Goal: Entertainment & Leisure: Consume media (video, audio)

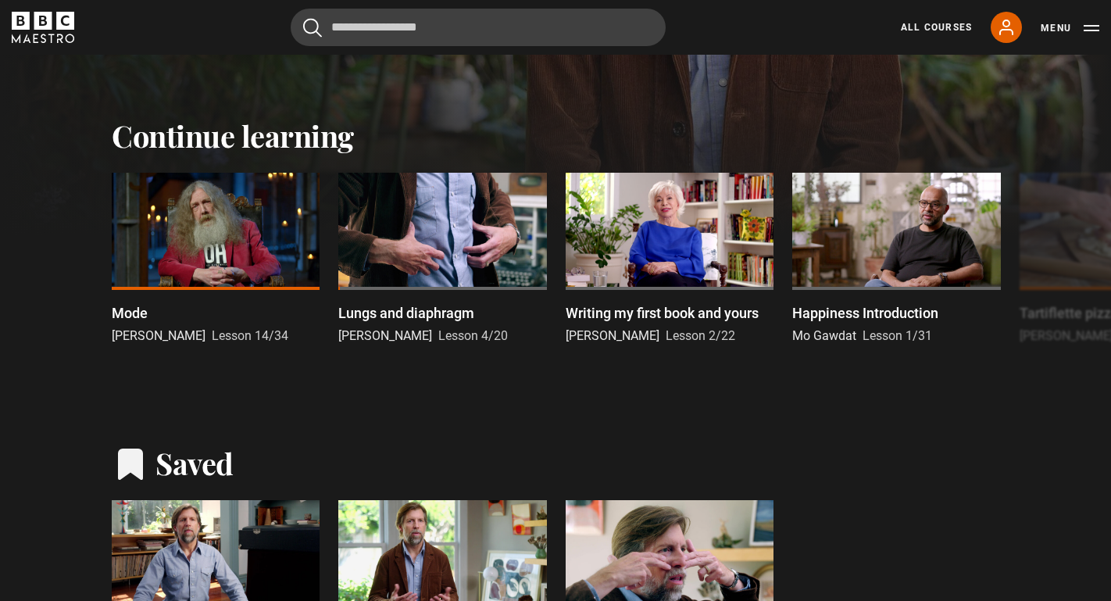
scroll to position [460, 0]
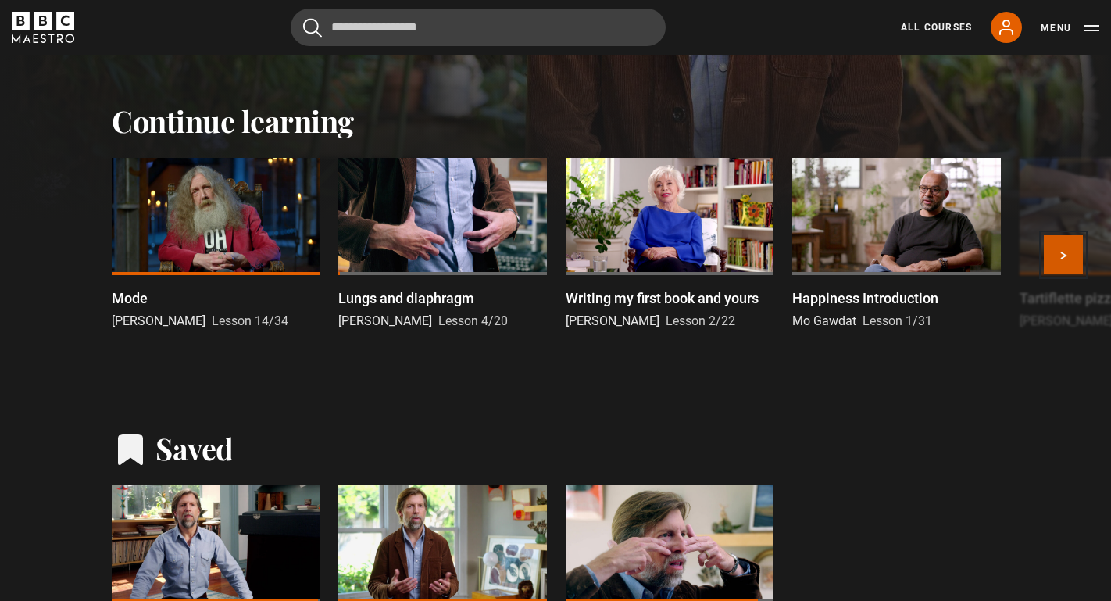
click at [1066, 261] on button "Next" at bounding box center [1063, 254] width 39 height 39
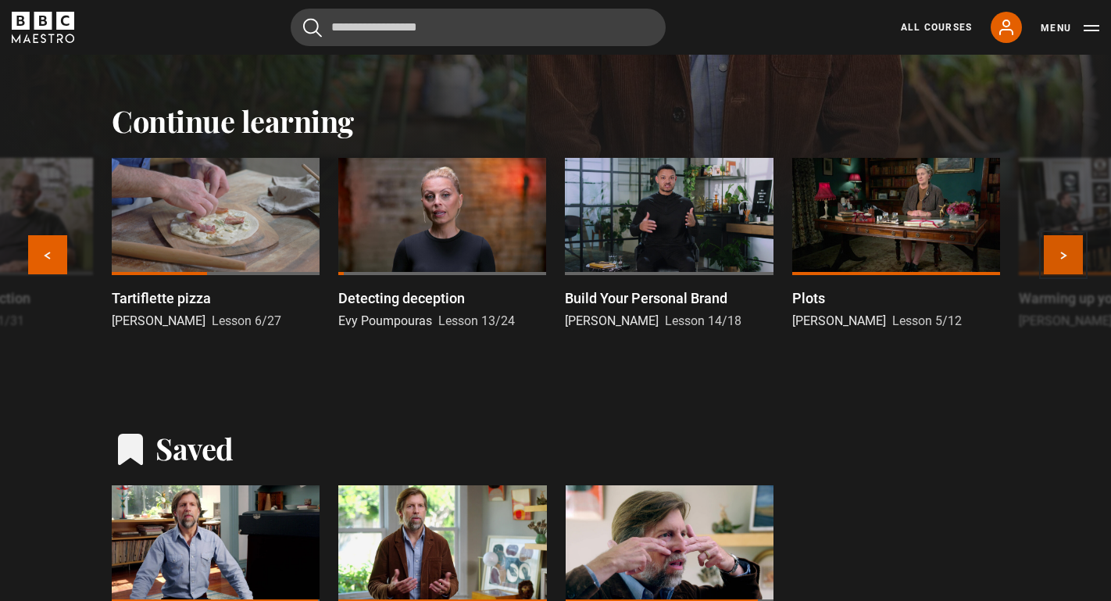
click at [1066, 261] on button "Next" at bounding box center [1063, 254] width 39 height 39
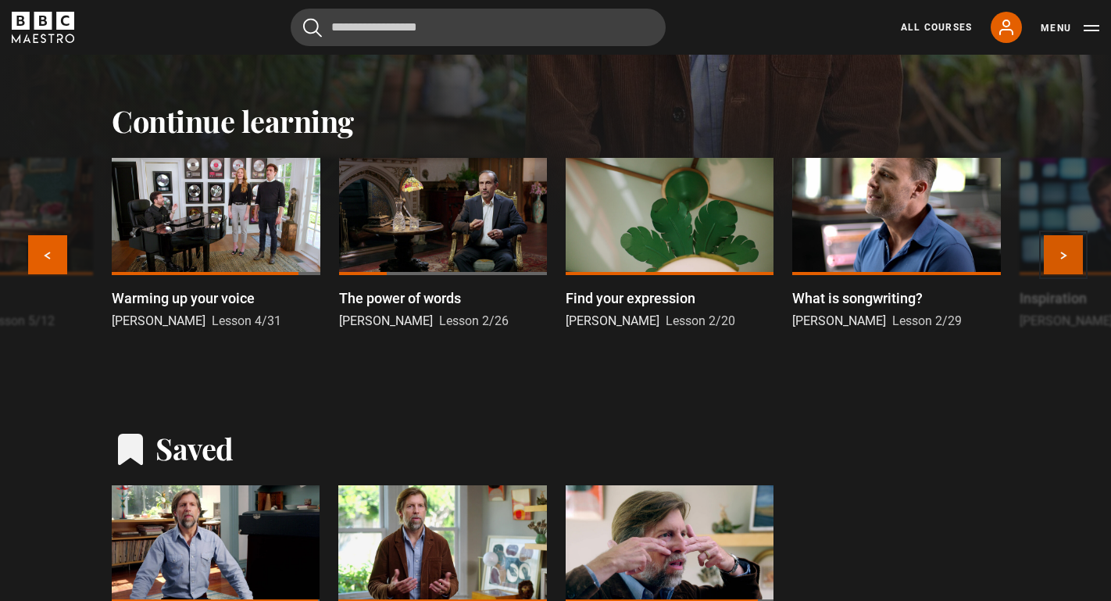
click at [1066, 261] on button "Next" at bounding box center [1063, 254] width 39 height 39
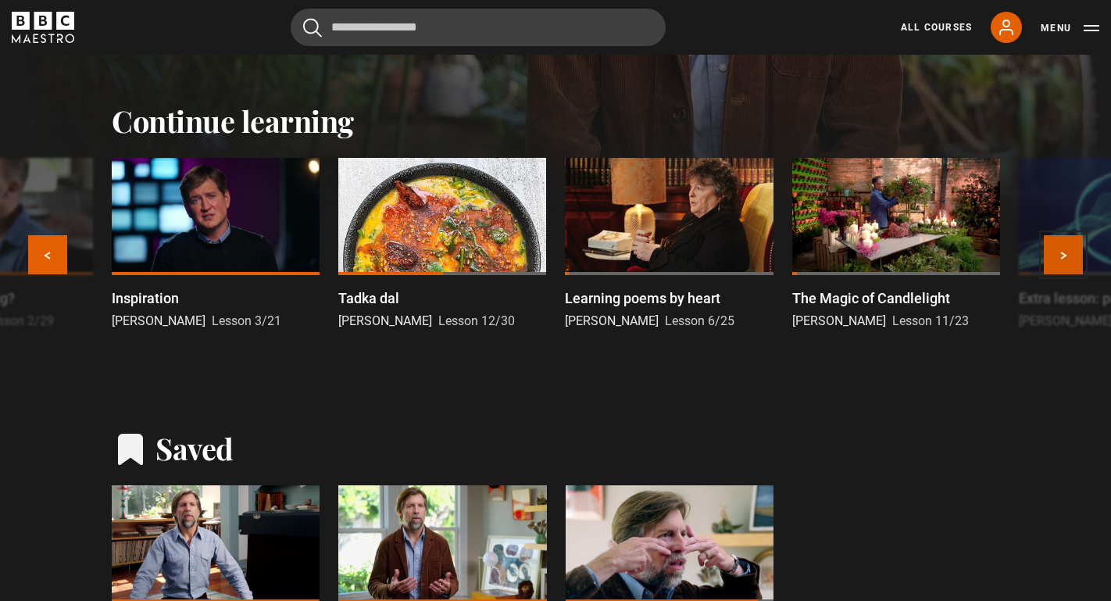
click at [1066, 261] on button "Next" at bounding box center [1063, 254] width 39 height 39
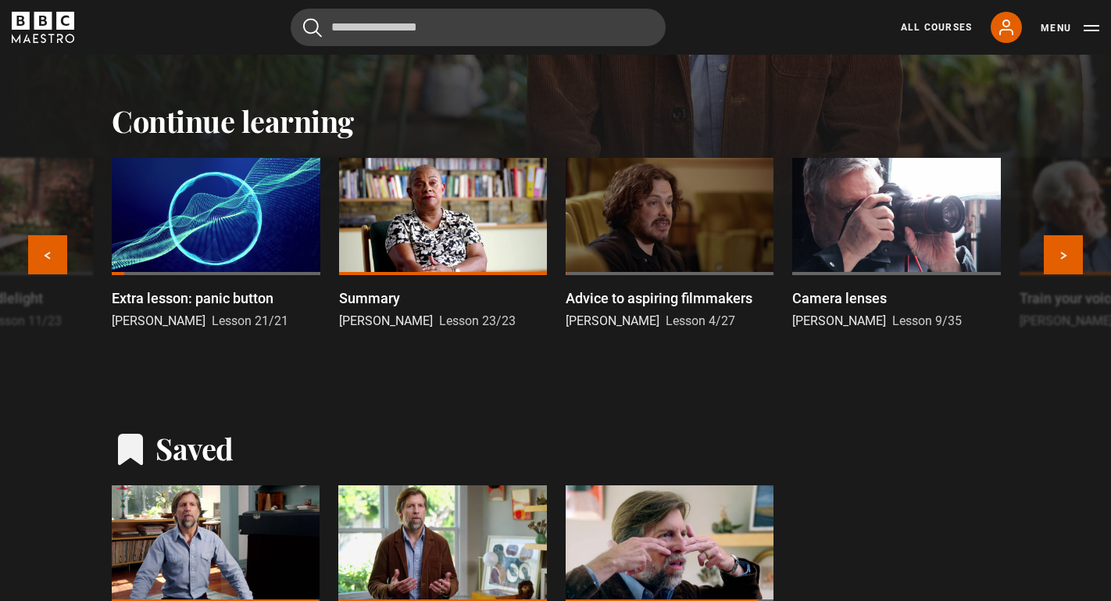
click at [237, 198] on div at bounding box center [216, 216] width 208 height 117
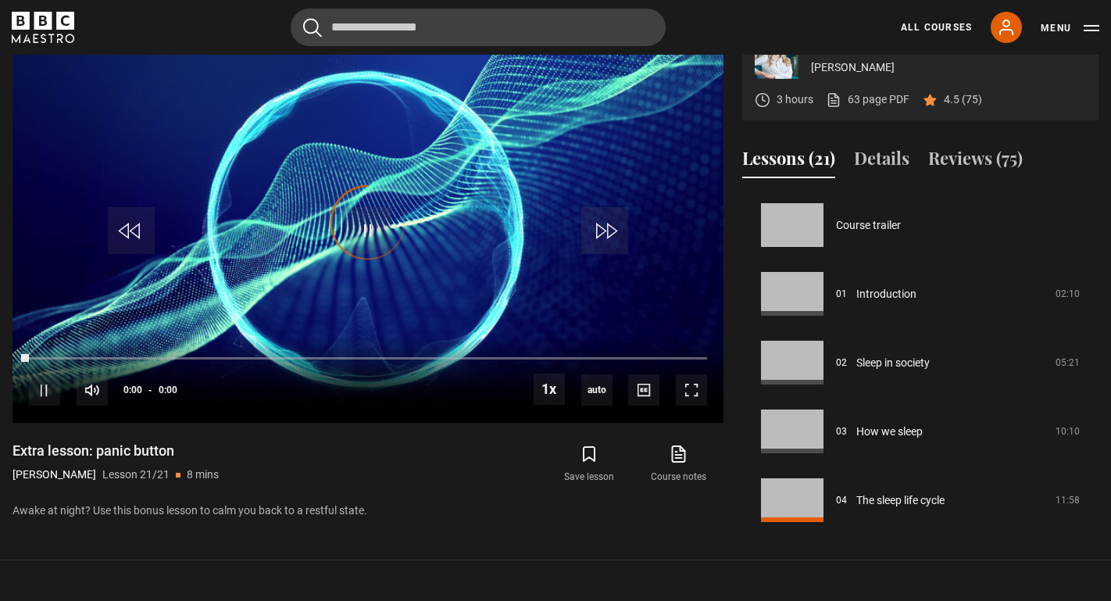
scroll to position [1175, 0]
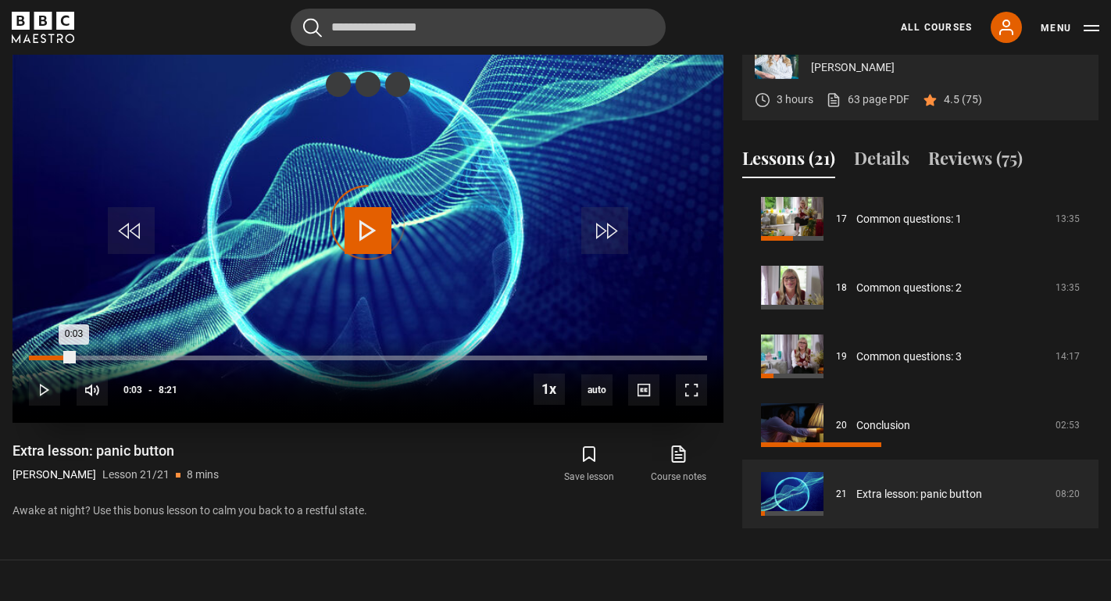
click at [34, 360] on div "0:03" at bounding box center [35, 358] width 2 height 5
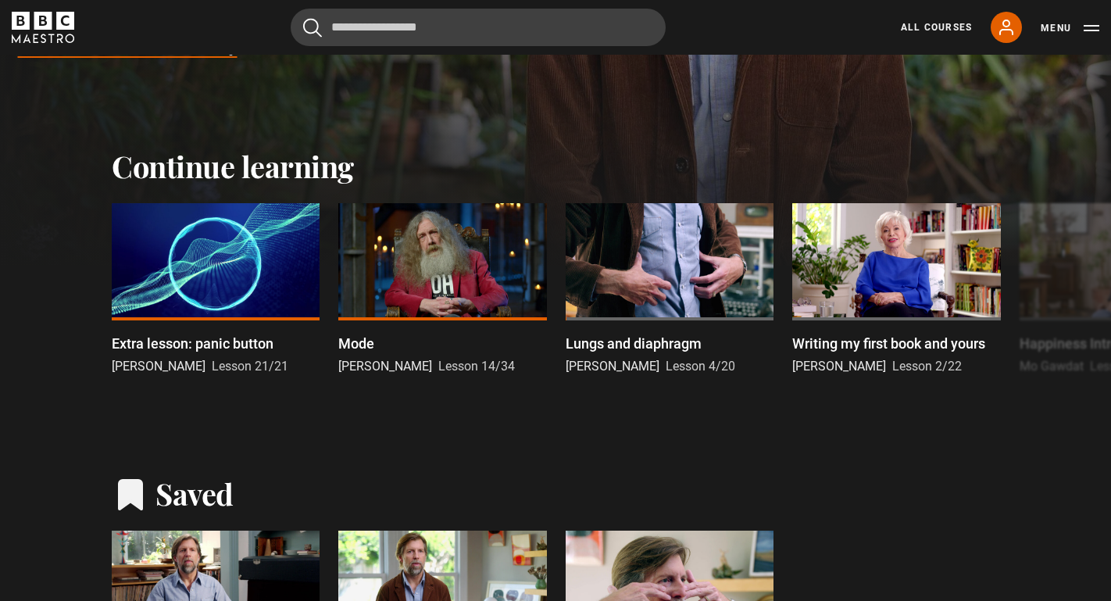
scroll to position [417, 0]
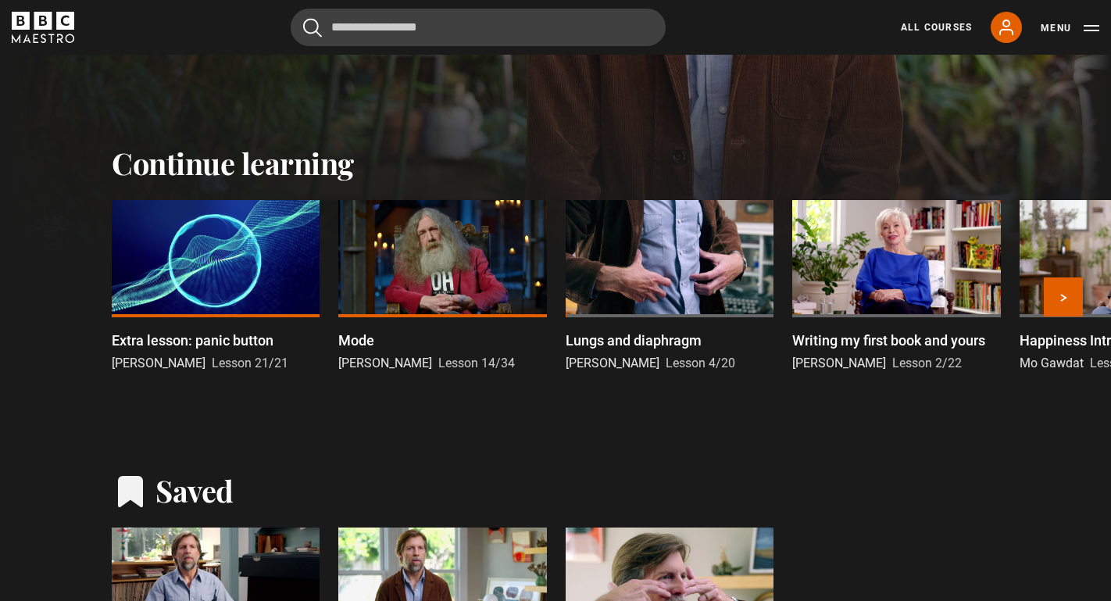
click at [676, 261] on div at bounding box center [670, 258] width 208 height 117
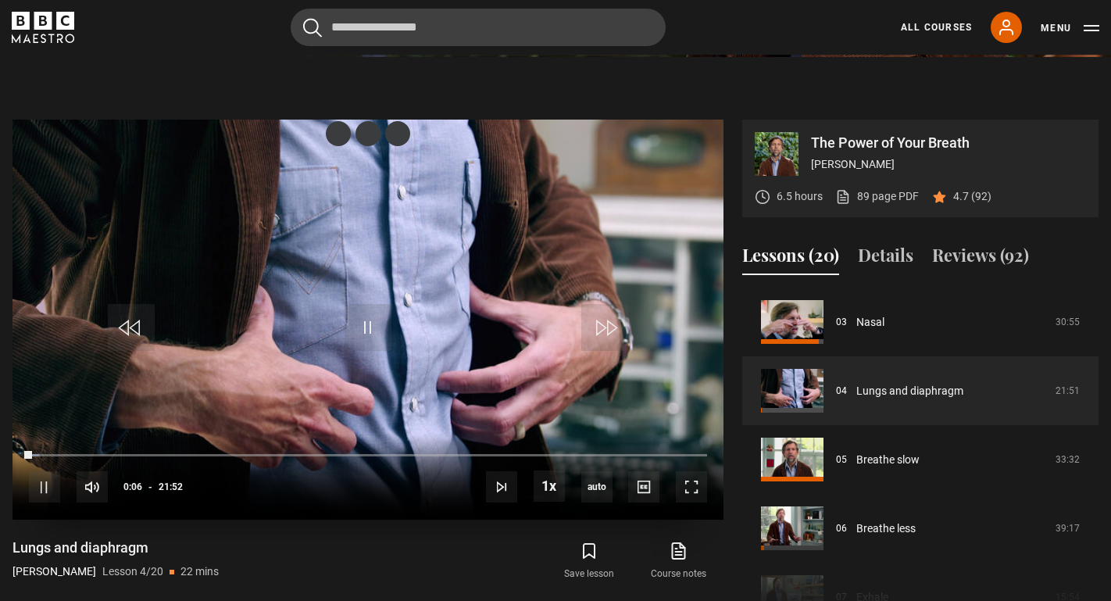
scroll to position [564, 0]
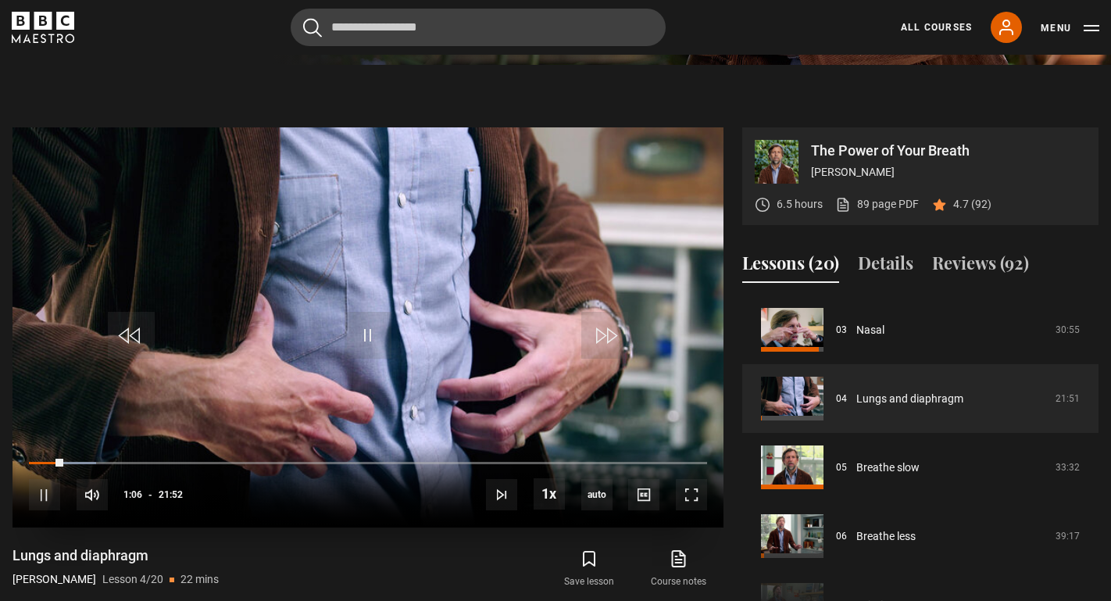
click at [626, 282] on video "Video Player" at bounding box center [368, 327] width 711 height 400
